Goal: Transaction & Acquisition: Purchase product/service

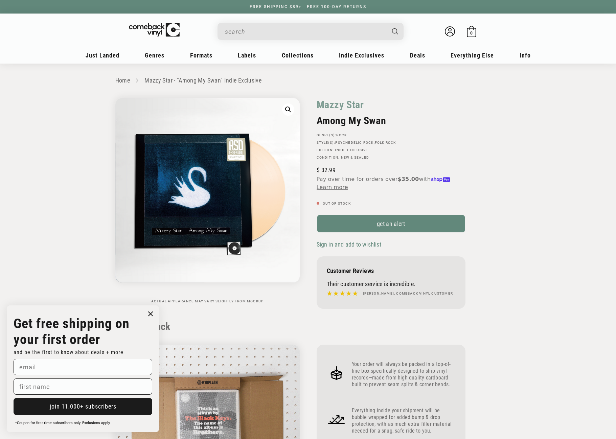
scroll to position [609, 0]
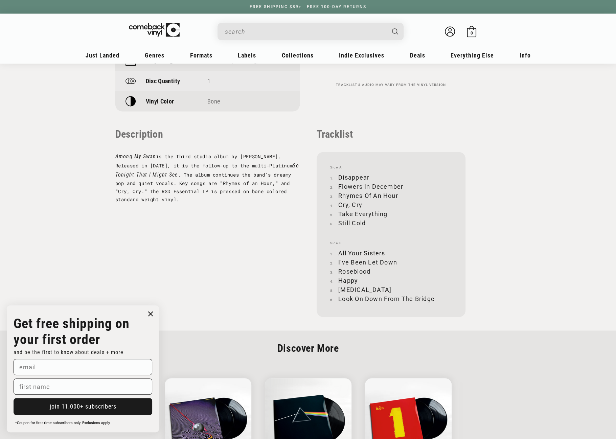
drag, startPoint x: 0, startPoint y: 0, endPoint x: 262, endPoint y: 34, distance: 263.7
click at [262, 34] on input "When autocomplete results are available use up and down arrows to review and en…" at bounding box center [305, 32] width 160 height 14
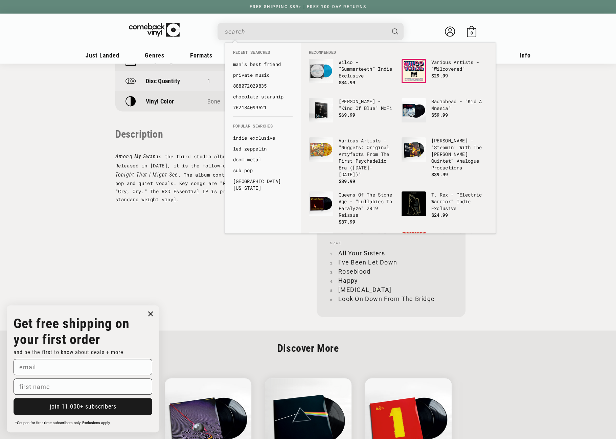
paste input "5021732787460"
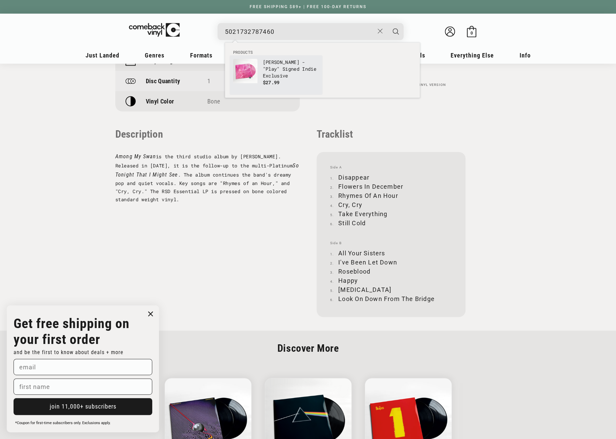
type input "5021732787460"
click at [265, 65] on p "[PERSON_NAME] - "Play" Signed Indie Exclusive" at bounding box center [291, 69] width 56 height 20
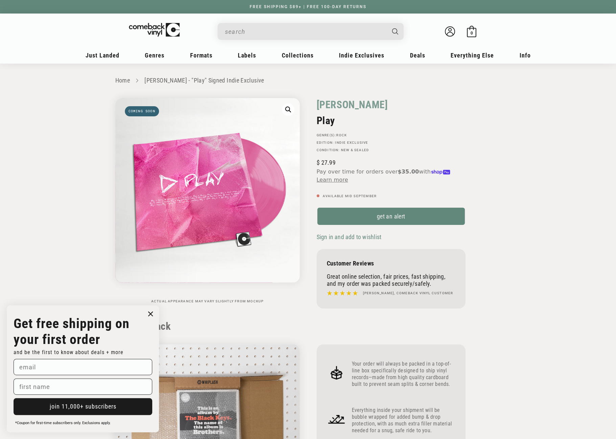
drag, startPoint x: 315, startPoint y: 105, endPoint x: 333, endPoint y: 117, distance: 21.4
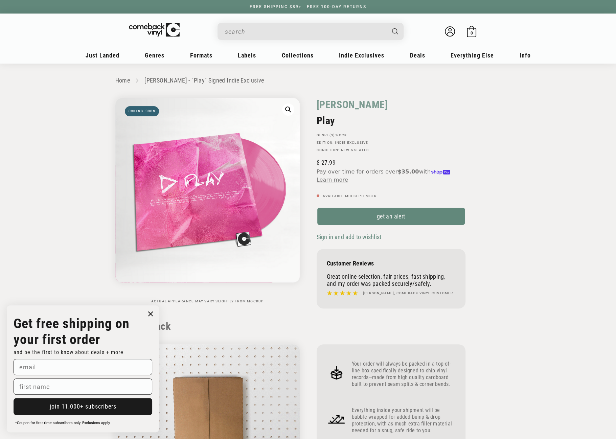
click at [333, 117] on div "Ed Sheeran Play GENRE(S): Rock Edition: Indie Exclusive Condition: New & Sealed…" at bounding box center [404, 205] width 193 height 214
copy div "Ed Sheeran Play"
